Goal: Information Seeking & Learning: Learn about a topic

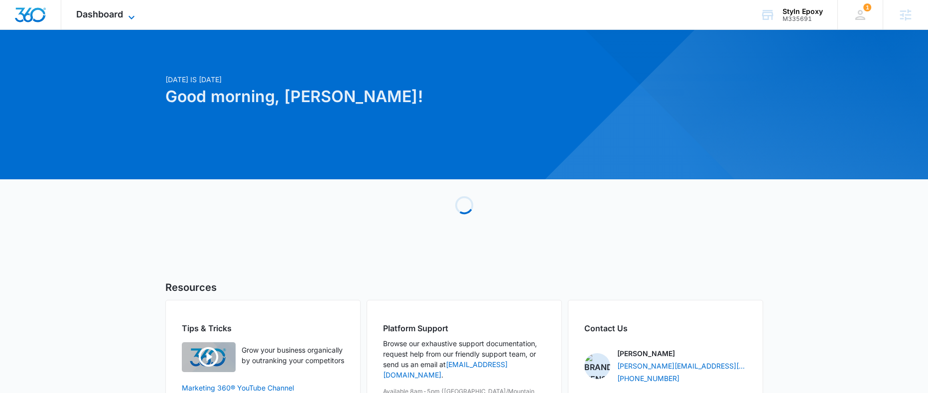
click at [100, 14] on span "Dashboard" at bounding box center [99, 14] width 47 height 10
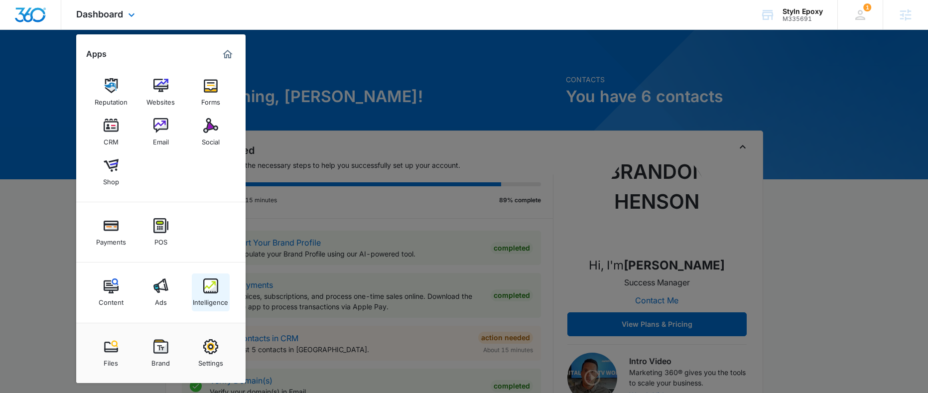
click at [212, 291] on img at bounding box center [210, 285] width 15 height 15
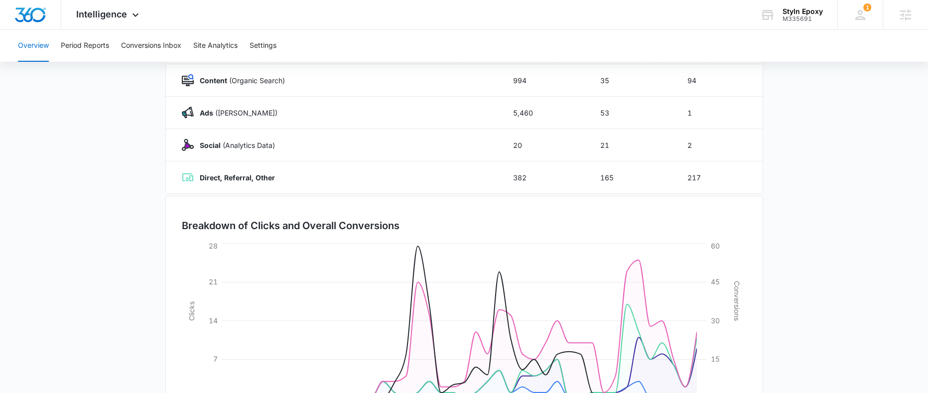
scroll to position [68, 0]
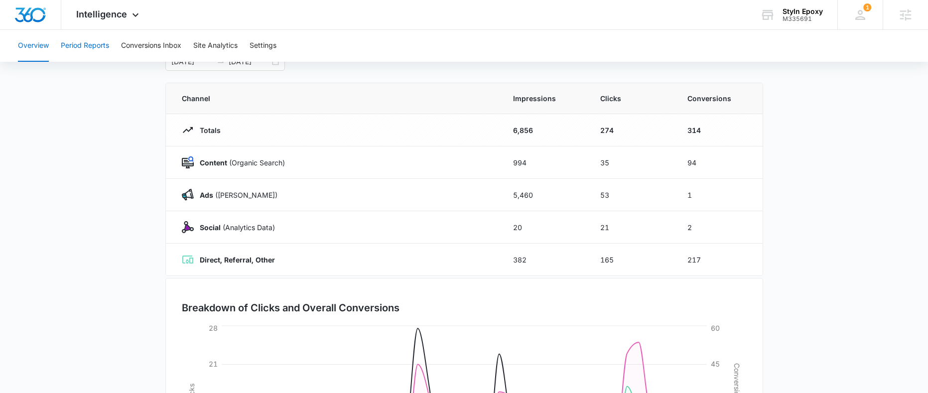
click at [92, 51] on button "Period Reports" at bounding box center [85, 46] width 48 height 32
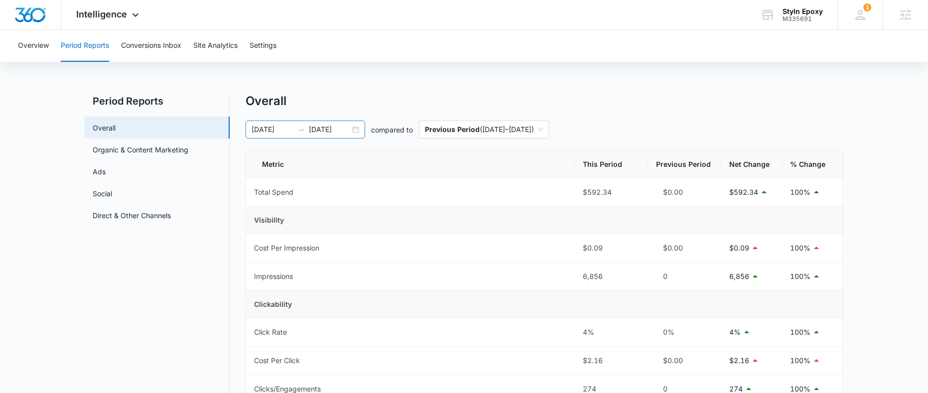
click at [355, 128] on div "08/05/2025 09/14/2025" at bounding box center [304, 129] width 119 height 18
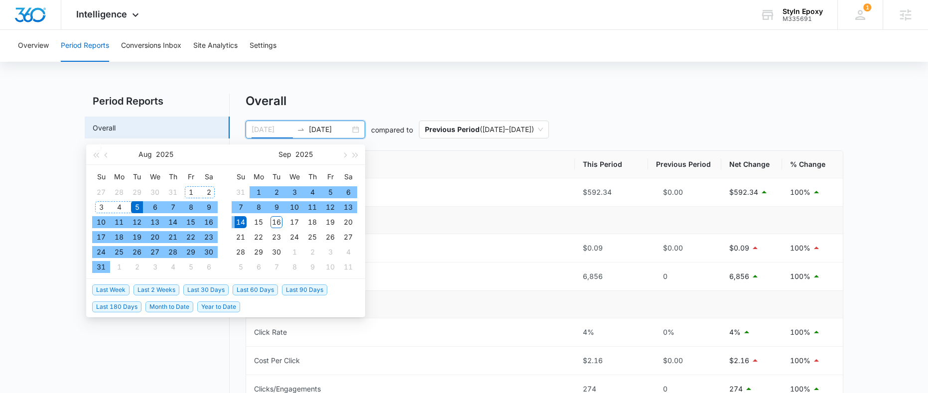
type input "08/05/2025"
click at [137, 207] on div "5" at bounding box center [137, 207] width 12 height 12
type input "09/16/2025"
click at [278, 223] on div "16" at bounding box center [276, 222] width 12 height 12
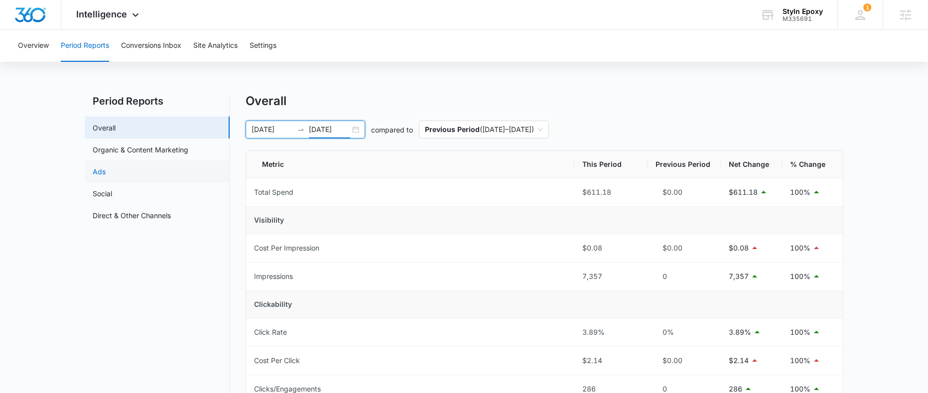
click at [106, 171] on link "Ads" at bounding box center [99, 171] width 13 height 10
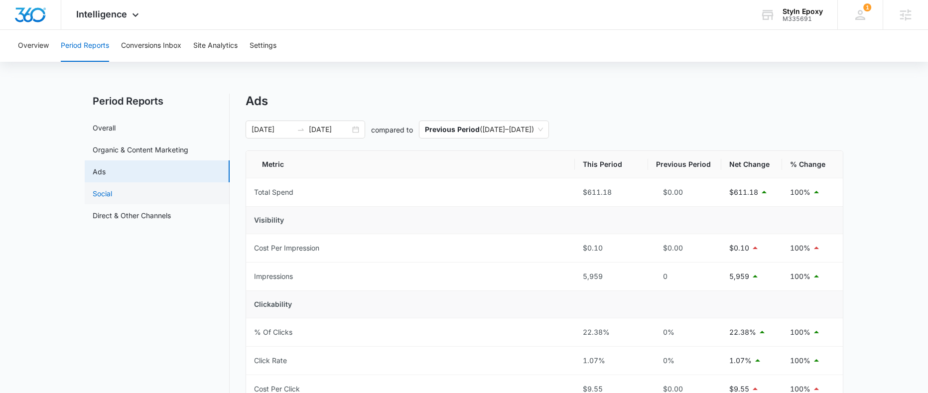
click at [112, 199] on link "Social" at bounding box center [102, 193] width 19 height 10
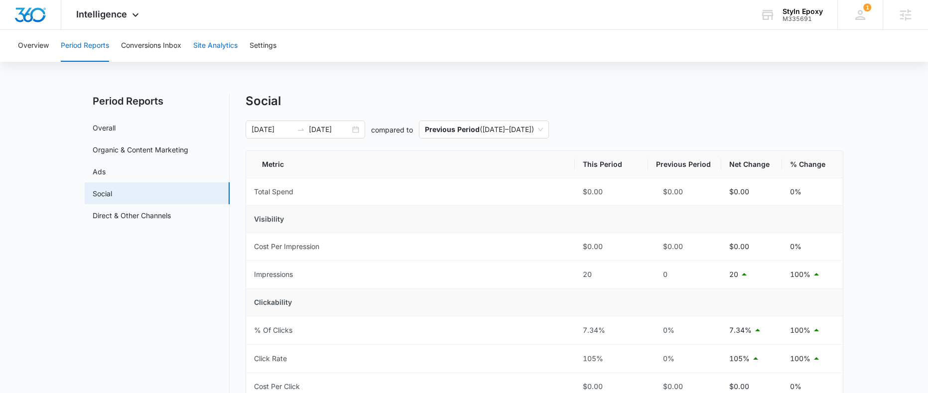
click at [214, 50] on button "Site Analytics" at bounding box center [215, 46] width 44 height 32
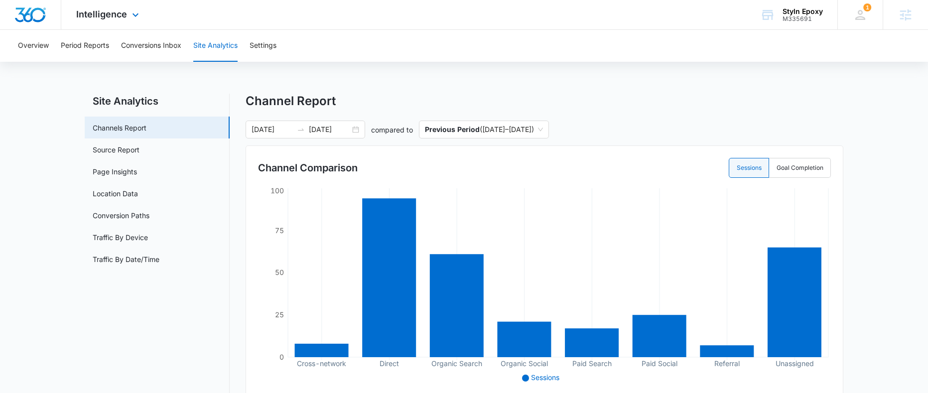
click at [128, 21] on div "Intelligence Apps Reputation Websites Forms CRM Email Social Shop Payments POS …" at bounding box center [108, 14] width 95 height 29
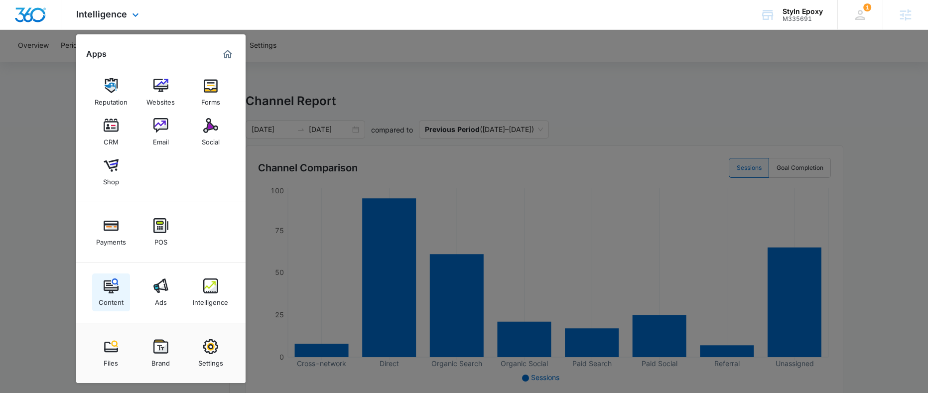
click at [117, 291] on img at bounding box center [111, 285] width 15 height 15
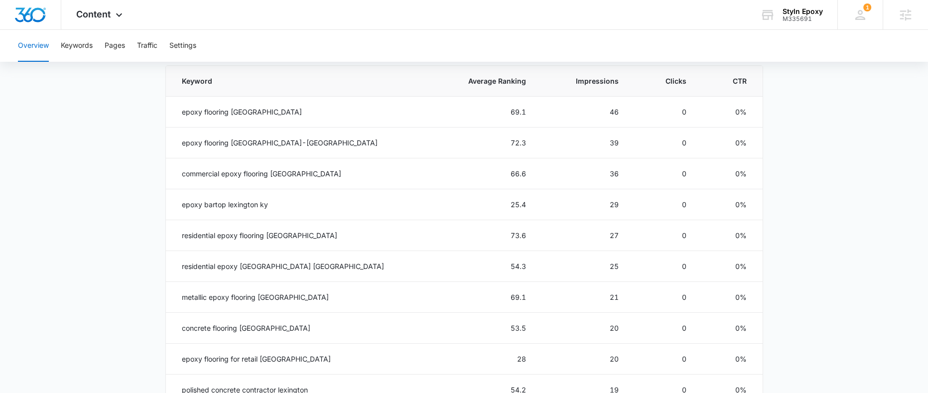
scroll to position [446, 0]
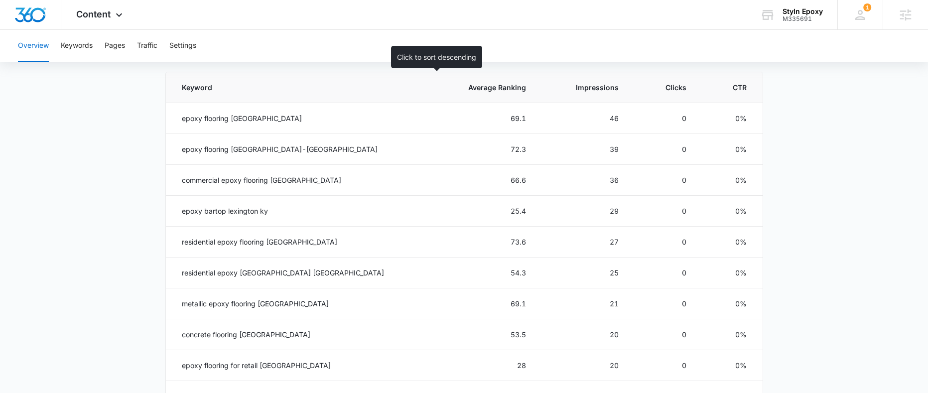
click at [459, 88] on span "Average Ranking" at bounding box center [490, 87] width 71 height 10
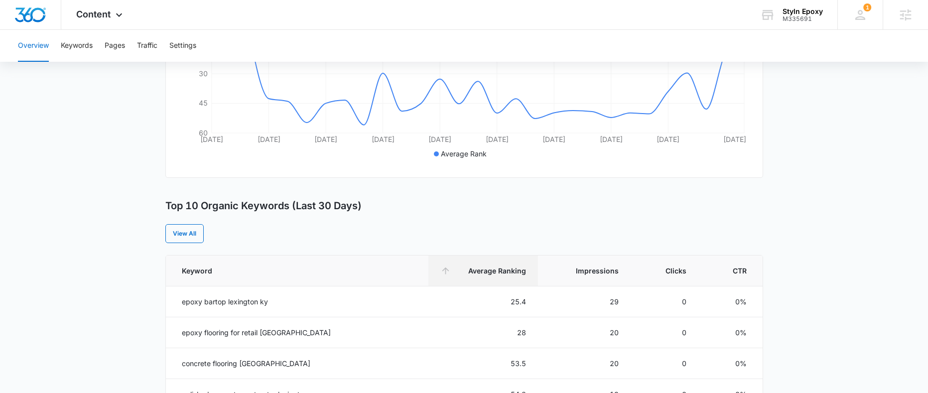
scroll to position [262, 0]
click at [85, 51] on button "Keywords" at bounding box center [77, 46] width 32 height 32
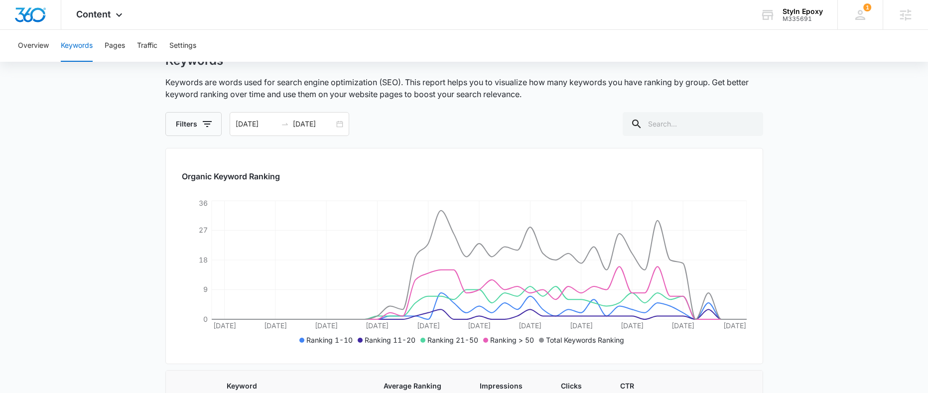
scroll to position [88, 0]
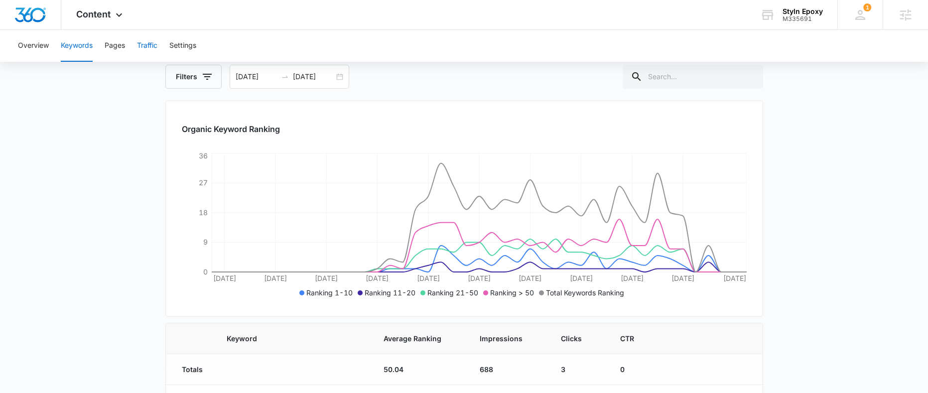
click at [147, 45] on button "Traffic" at bounding box center [147, 46] width 20 height 32
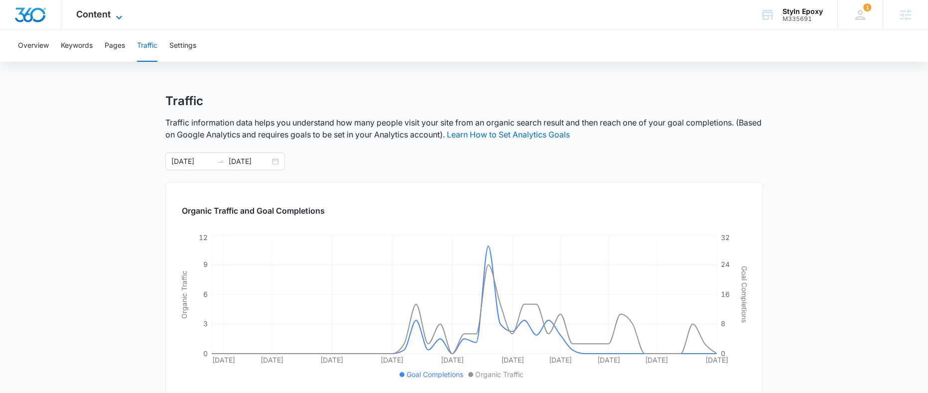
click at [95, 14] on span "Content" at bounding box center [93, 14] width 34 height 10
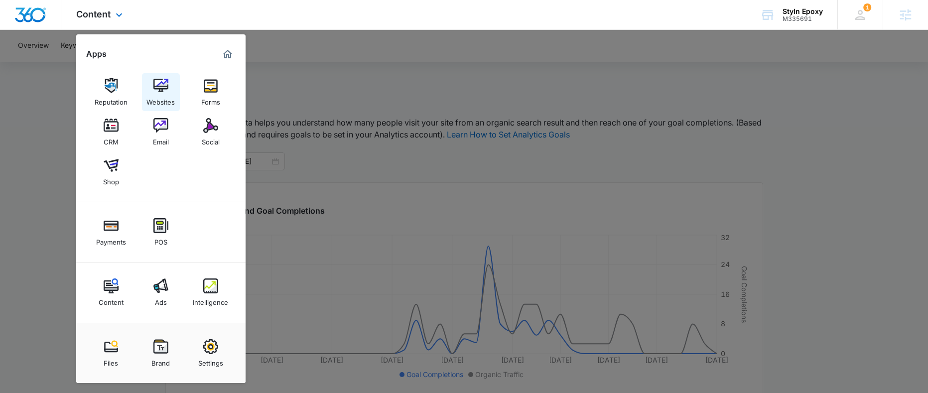
click at [159, 96] on div "Websites" at bounding box center [160, 99] width 28 height 13
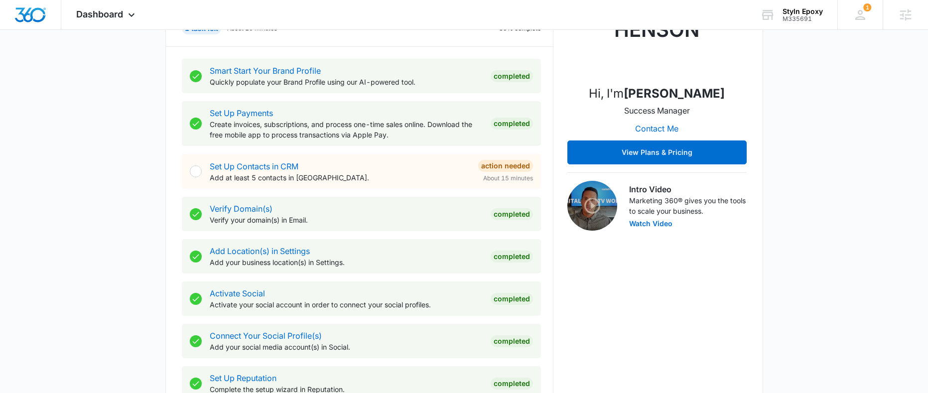
scroll to position [51, 0]
